Goal: Task Accomplishment & Management: Use online tool/utility

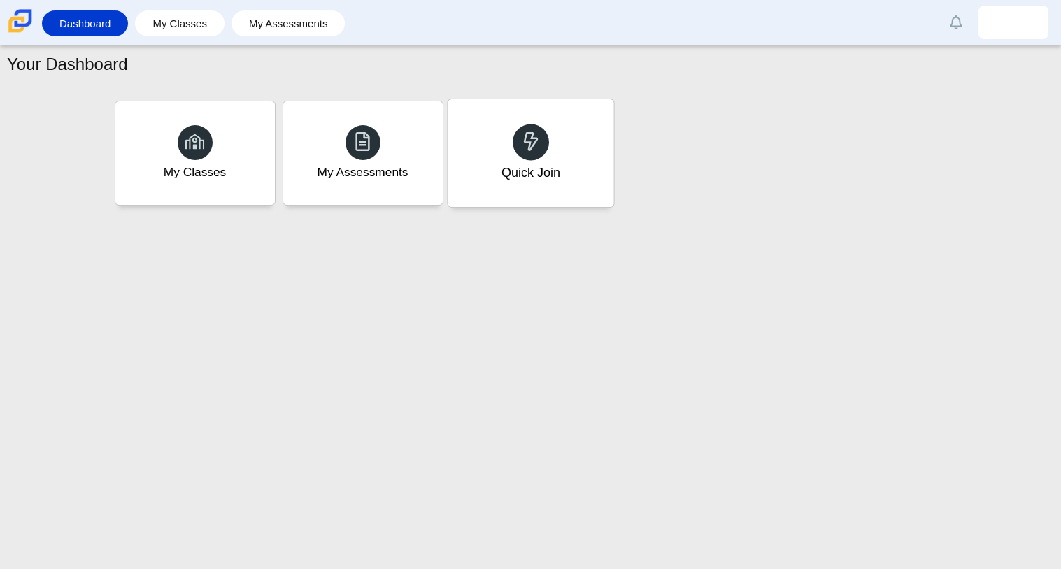
click at [504, 154] on div "Quick Join" at bounding box center [530, 153] width 166 height 108
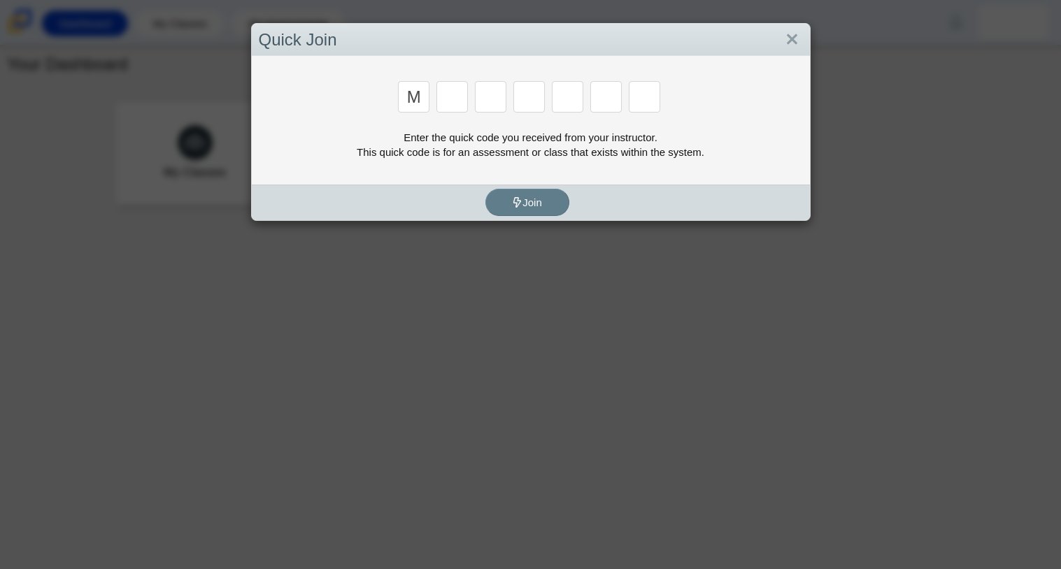
type input "m"
type input "7"
type input "e"
type input "3"
type input "f"
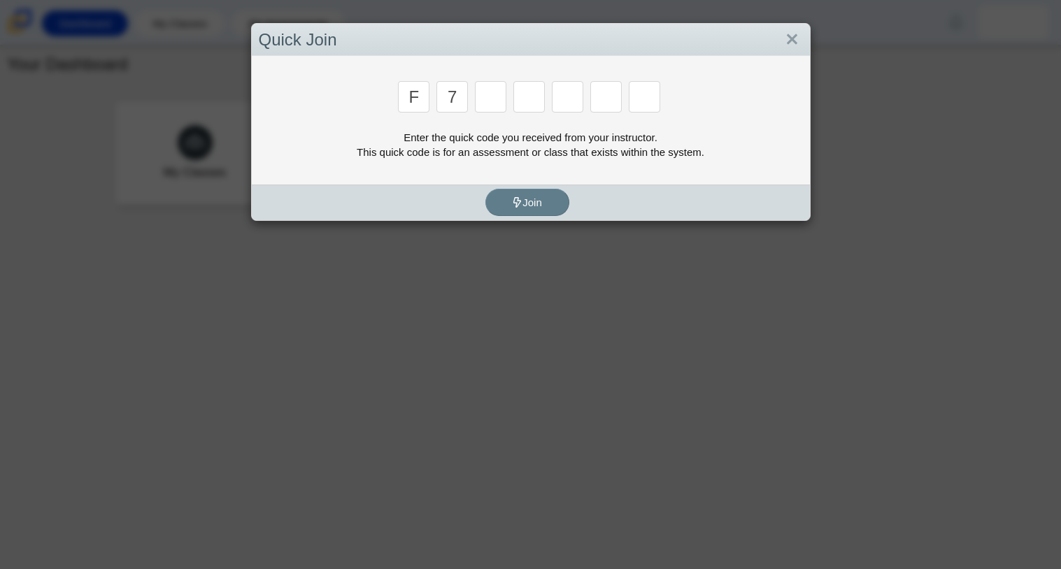
type input "7"
type input "m"
type input "c"
type input "h"
type input "w"
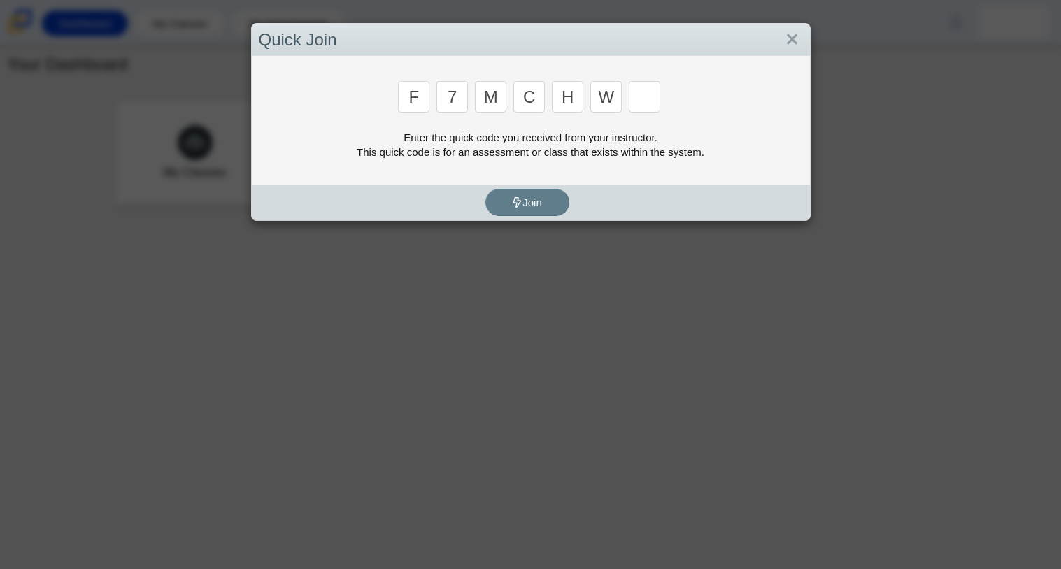
type input "k"
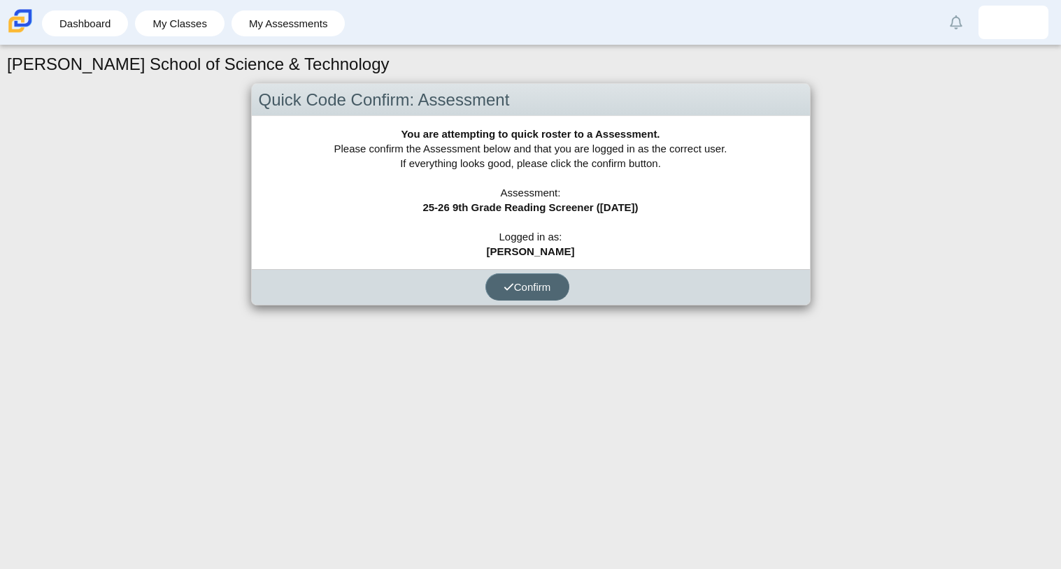
click at [557, 293] on button "Confirm" at bounding box center [527, 286] width 84 height 27
